Goal: Task Accomplishment & Management: Use online tool/utility

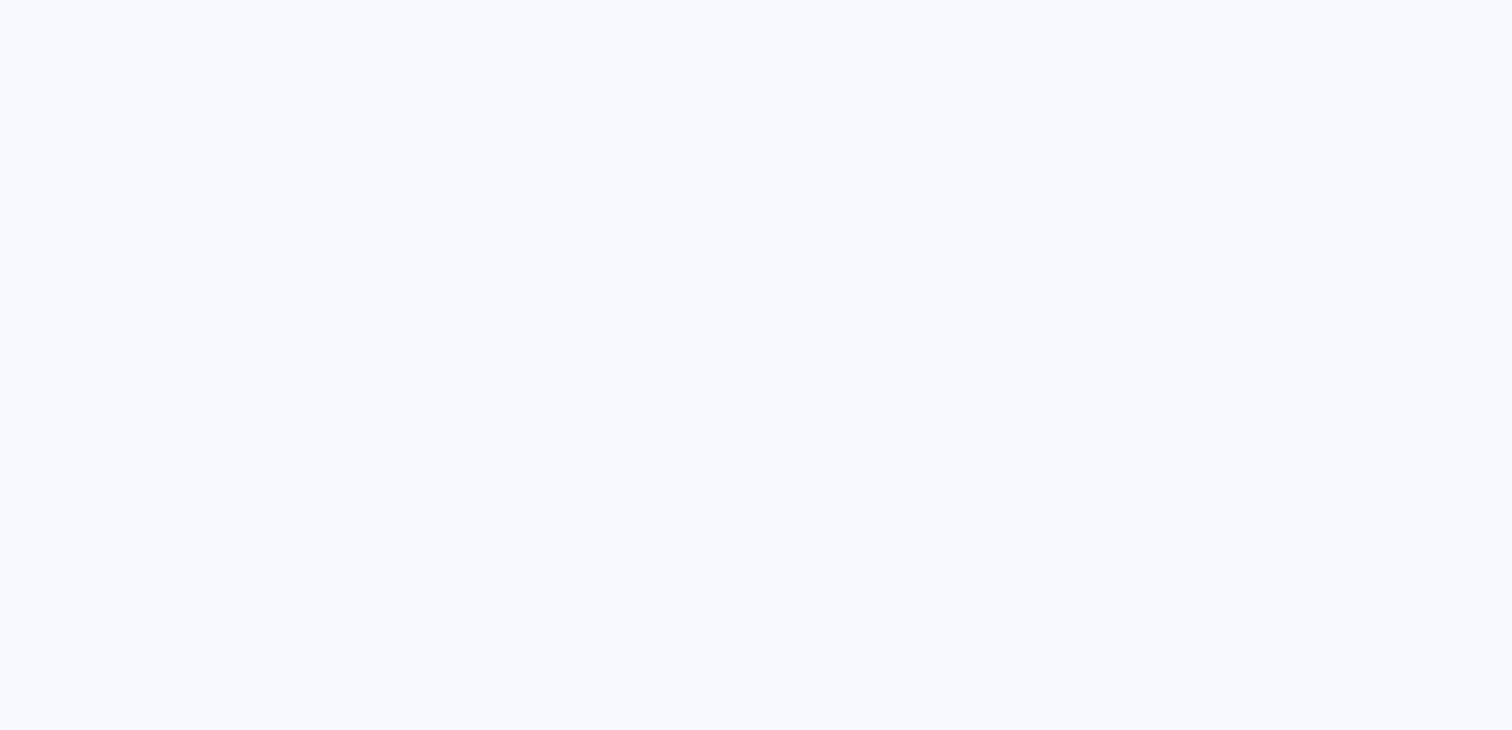
click at [587, 268] on neon-animated-pages "Prosite Website + Landing pages Proof Sistema de seleção e venda de fotos Desig…" at bounding box center [756, 365] width 1512 height 730
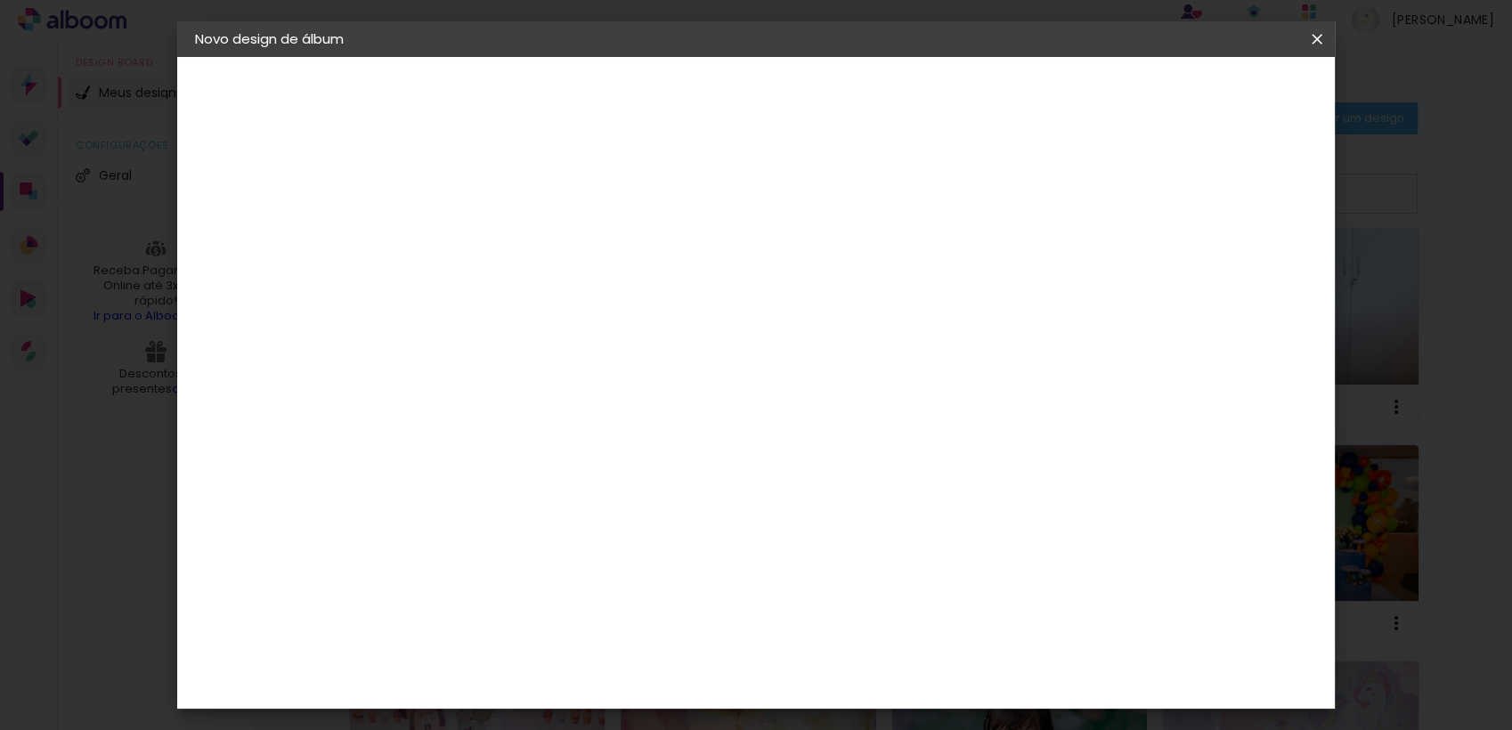
click at [1313, 41] on iron-icon at bounding box center [1316, 39] width 21 height 18
